Goal: Task Accomplishment & Management: Manage account settings

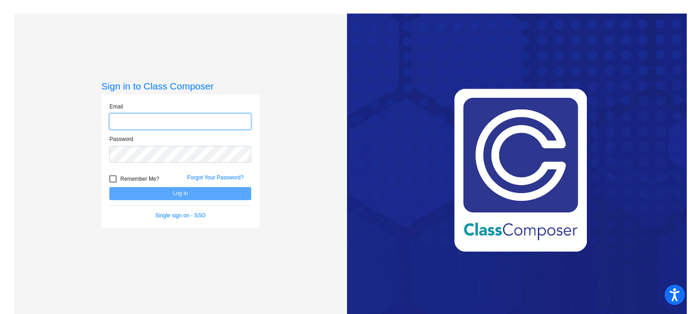
type input "[EMAIL_ADDRESS][DOMAIN_NAME]"
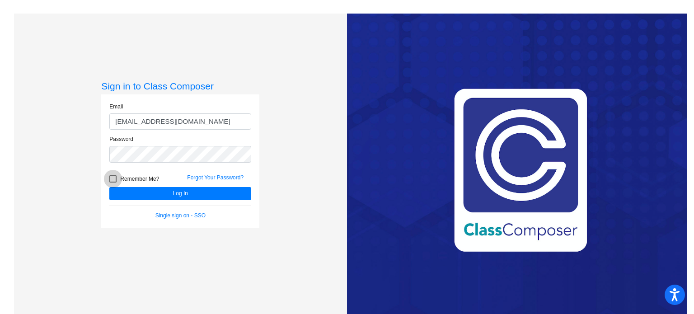
click at [112, 179] on div at bounding box center [112, 178] width 7 height 7
click at [113, 183] on input "Remember Me?" at bounding box center [113, 183] width 0 height 0
checkbox input "true"
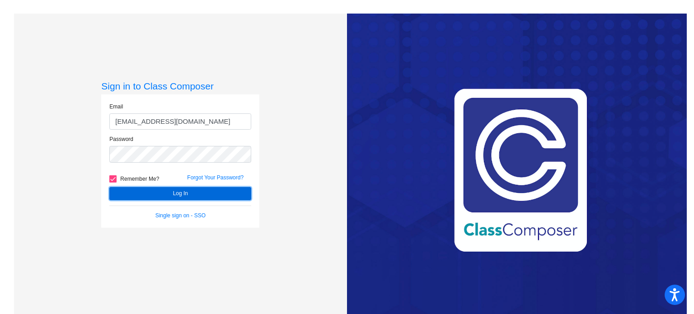
click at [127, 192] on button "Log In" at bounding box center [180, 193] width 142 height 13
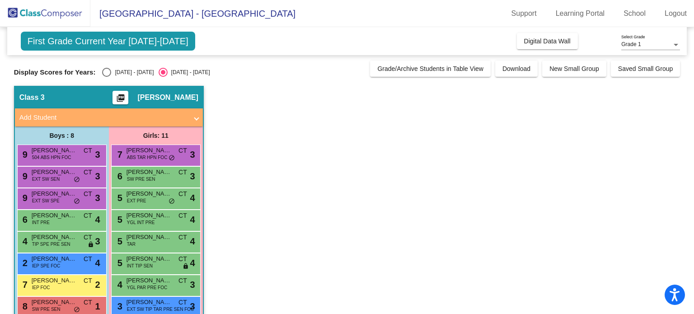
click at [675, 42] on div at bounding box center [676, 45] width 8 height 6
click at [675, 41] on span "Grade 1" at bounding box center [650, 45] width 59 height 16
click at [63, 115] on mat-panel-title "Add Student" at bounding box center [103, 118] width 168 height 10
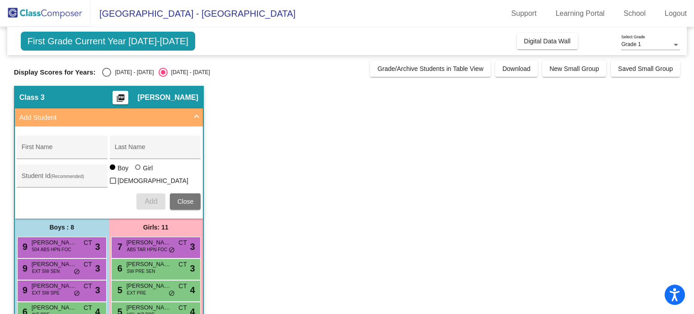
drag, startPoint x: 63, startPoint y: 115, endPoint x: 265, endPoint y: 94, distance: 203.1
click at [265, 94] on app-classroom "Class 3 picture_as_pdf [PERSON_NAME] Add Student First Name Last Name Student I…" at bounding box center [347, 288] width 667 height 404
click at [152, 44] on span "First Grade Current Year [DATE]-[DATE]" at bounding box center [108, 41] width 174 height 19
click at [239, 97] on app-classroom "Class 3 picture_as_pdf [PERSON_NAME] Add Student First Name Last Name Student I…" at bounding box center [347, 288] width 667 height 404
click at [348, 137] on app-classroom "Class 3 picture_as_pdf [PERSON_NAME] Add Student First Name Last Name Student I…" at bounding box center [347, 288] width 667 height 404
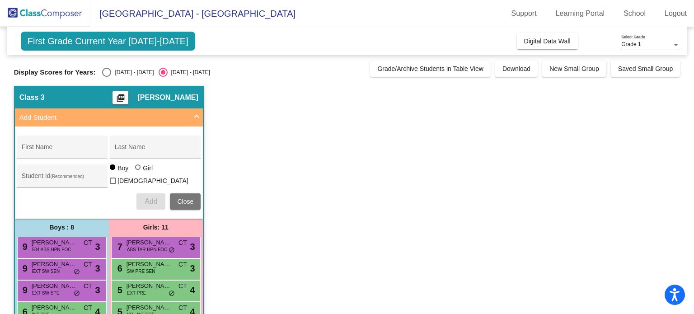
click at [186, 115] on mat-panel-title "Add Student" at bounding box center [103, 118] width 168 height 10
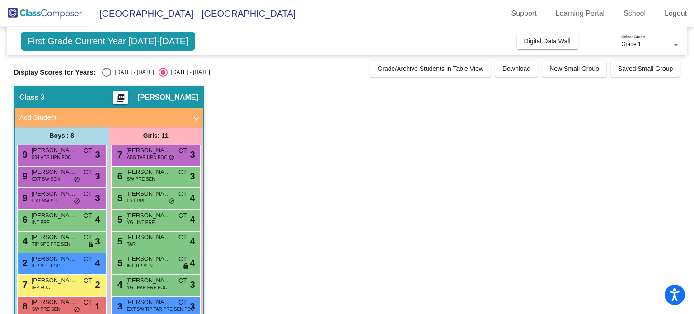
click at [364, 27] on mat-toolbar "[GEOGRAPHIC_DATA] - Chara Support Learning Portal School Logout" at bounding box center [347, 13] width 694 height 27
click at [449, 278] on app-classroom "Class 3 picture_as_pdf [PERSON_NAME] Add Student First Name Last Name Student I…" at bounding box center [347, 242] width 667 height 312
